Goal: Transaction & Acquisition: Purchase product/service

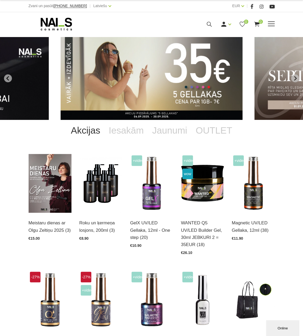
click at [271, 25] on span at bounding box center [270, 23] width 7 height 5
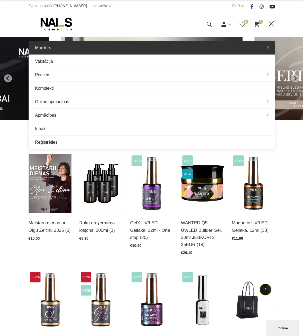
click at [121, 49] on link "Manikīrs" at bounding box center [152, 47] width 246 height 13
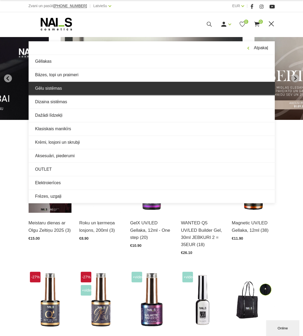
click at [76, 85] on link "Gēlu sistēmas" at bounding box center [152, 88] width 246 height 13
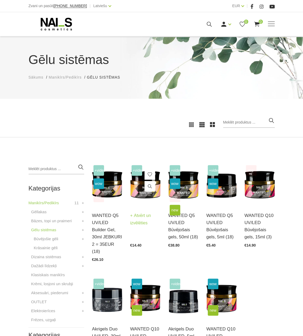
scroll to position [79, 0]
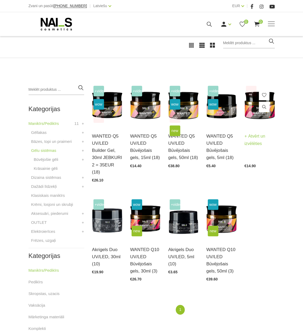
click at [253, 114] on img at bounding box center [259, 104] width 30 height 41
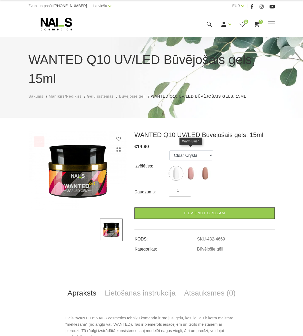
click at [194, 167] on img at bounding box center [190, 173] width 13 height 13
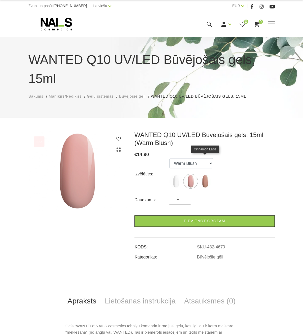
click at [206, 174] on img at bounding box center [204, 180] width 13 height 13
select select "4671"
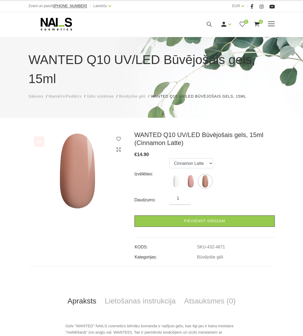
click at [66, 21] on use at bounding box center [55, 24] width 31 height 13
